Goal: Task Accomplishment & Management: Complete application form

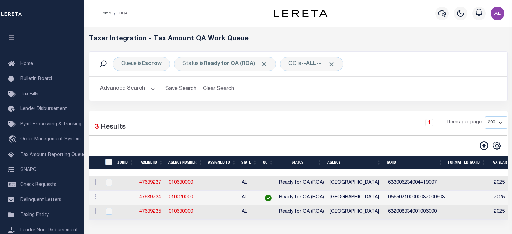
select select "200"
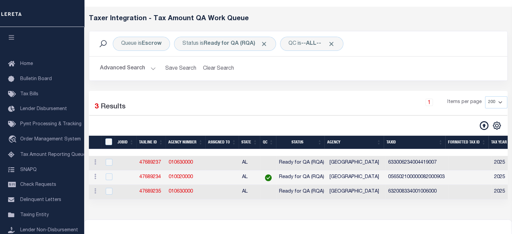
scroll to position [95, 0]
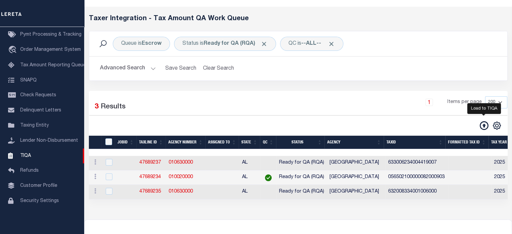
click at [487, 126] on icon at bounding box center [484, 125] width 9 height 9
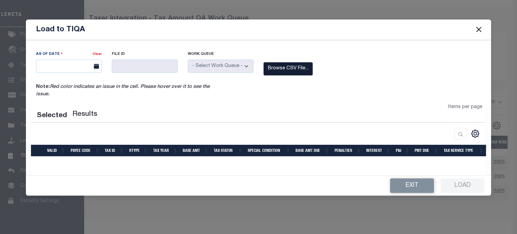
click at [298, 71] on label "Browse CSV File..." at bounding box center [288, 68] width 49 height 13
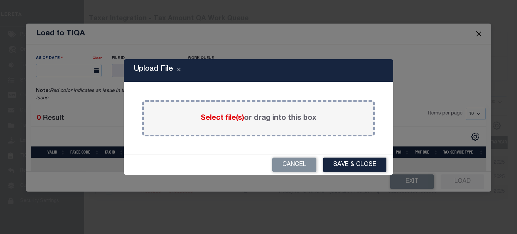
click at [225, 118] on span "Select file(s)" at bounding box center [222, 118] width 43 height 7
click at [0, 0] on input "Select file(s) or drag into this box" at bounding box center [0, 0] width 0 height 0
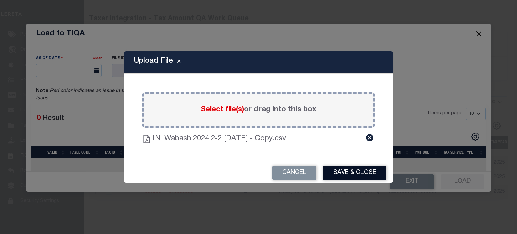
click at [354, 170] on button "Save & Close" at bounding box center [354, 173] width 63 height 14
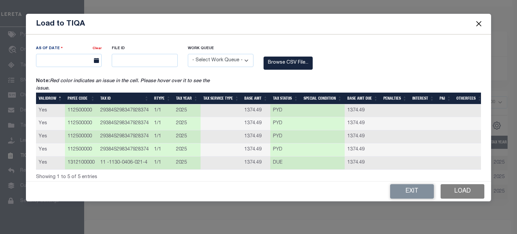
click at [466, 192] on button "Load" at bounding box center [463, 191] width 44 height 14
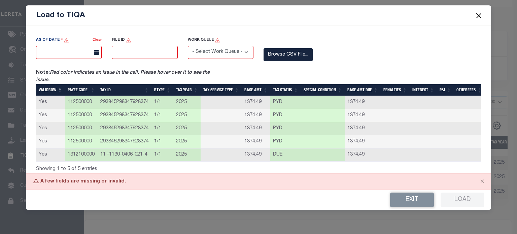
click at [74, 53] on input "text" at bounding box center [69, 52] width 66 height 13
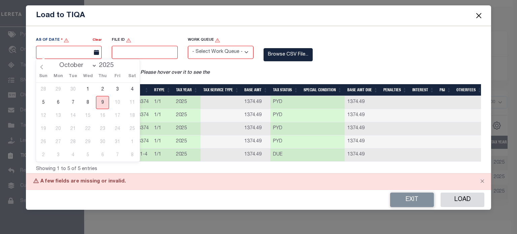
click at [99, 98] on span "9" at bounding box center [102, 102] width 13 height 13
type input "[DATE]"
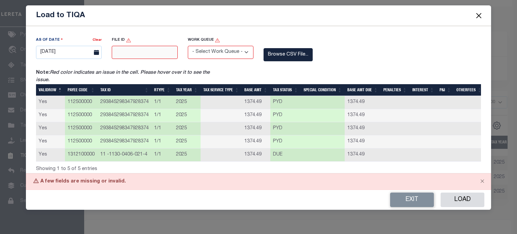
click at [138, 57] on input "text" at bounding box center [145, 52] width 66 height 13
type input "12345"
click at [210, 56] on select "- Select Work Queue - Delinquent Escrow" at bounding box center [221, 52] width 66 height 13
select select "ESC"
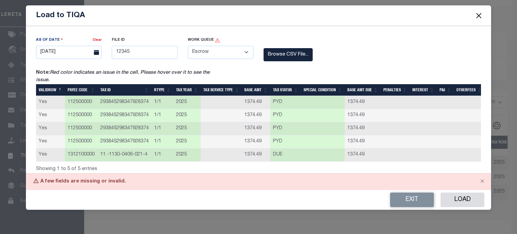
click at [188, 46] on select "- Select Work Queue - Delinquent Escrow" at bounding box center [221, 52] width 66 height 13
click at [473, 202] on button "Load" at bounding box center [463, 200] width 44 height 14
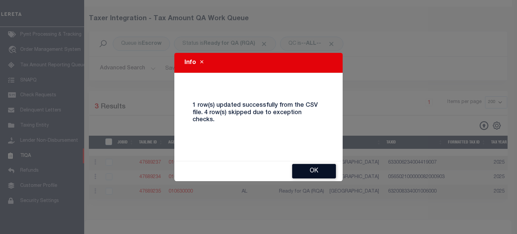
click at [309, 170] on button "Ok" at bounding box center [314, 171] width 44 height 14
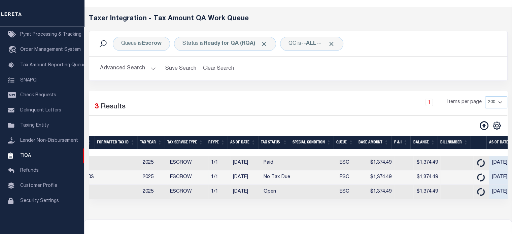
scroll to position [0, 0]
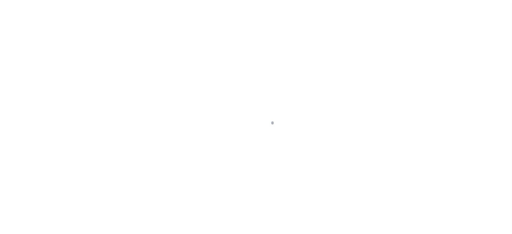
scroll to position [95, 0]
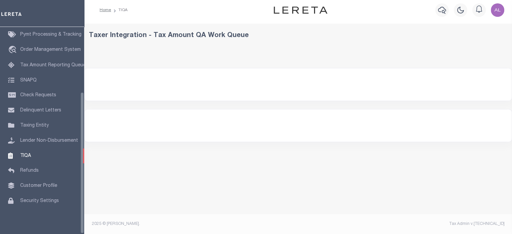
select select "200"
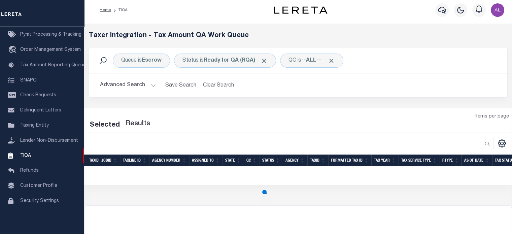
select select "200"
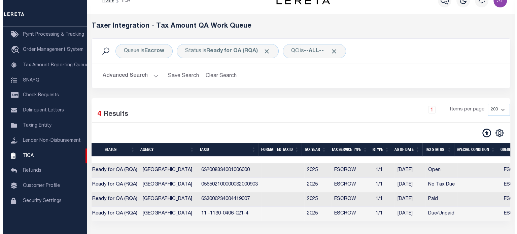
scroll to position [0, 247]
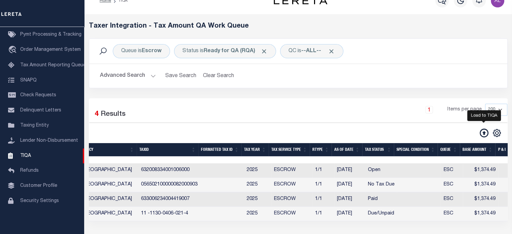
click at [482, 134] on icon at bounding box center [484, 133] width 9 height 9
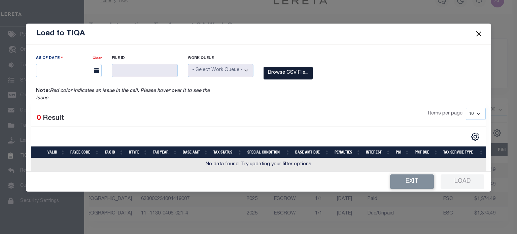
click at [282, 71] on label "Browse CSV File..." at bounding box center [288, 73] width 49 height 13
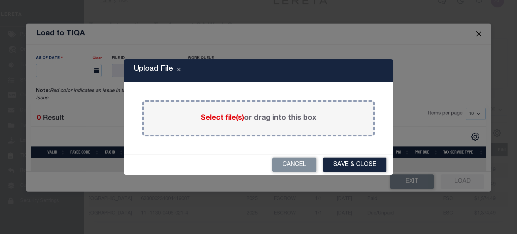
click at [218, 120] on span "Select file(s)" at bounding box center [222, 118] width 43 height 7
click at [0, 0] on input "Select file(s) or drag into this box" at bounding box center [0, 0] width 0 height 0
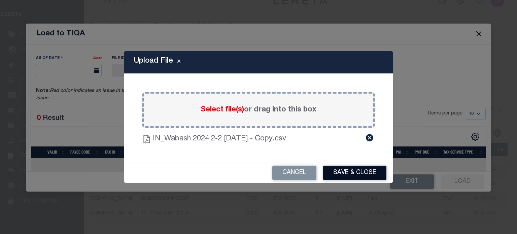
click at [351, 175] on button "Save & Close" at bounding box center [354, 173] width 63 height 14
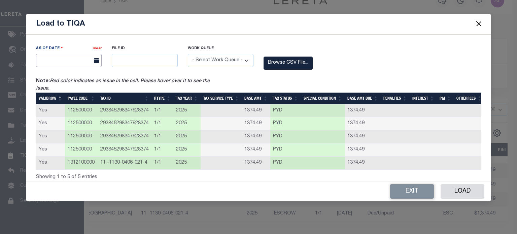
click at [75, 65] on input "text" at bounding box center [69, 60] width 66 height 13
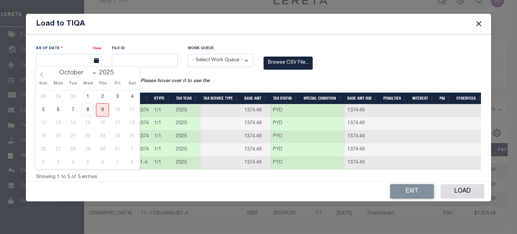
click at [93, 107] on span "8" at bounding box center [87, 109] width 13 height 13
type input "10/08/2025"
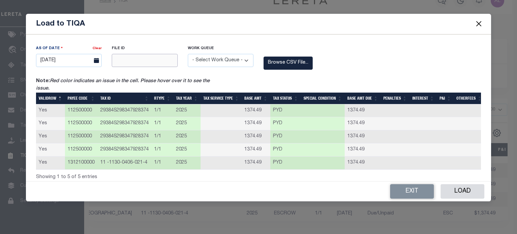
click at [141, 59] on input "text" at bounding box center [145, 60] width 66 height 13
type input "12345"
click at [224, 58] on select "- Select Work Queue - Delinquent Escrow" at bounding box center [221, 60] width 66 height 13
select select "ESC"
click at [188, 54] on select "- Select Work Queue - Delinquent Escrow" at bounding box center [221, 60] width 66 height 13
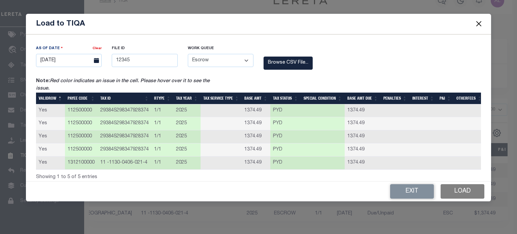
click at [463, 199] on button "Load" at bounding box center [463, 191] width 44 height 14
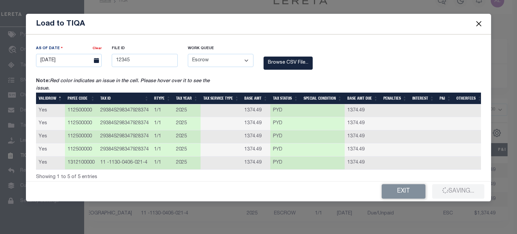
click at [134, 110] on td "293845298347928374" at bounding box center [125, 110] width 54 height 13
copy td "293845298347928374"
